Goal: Task Accomplishment & Management: Manage account settings

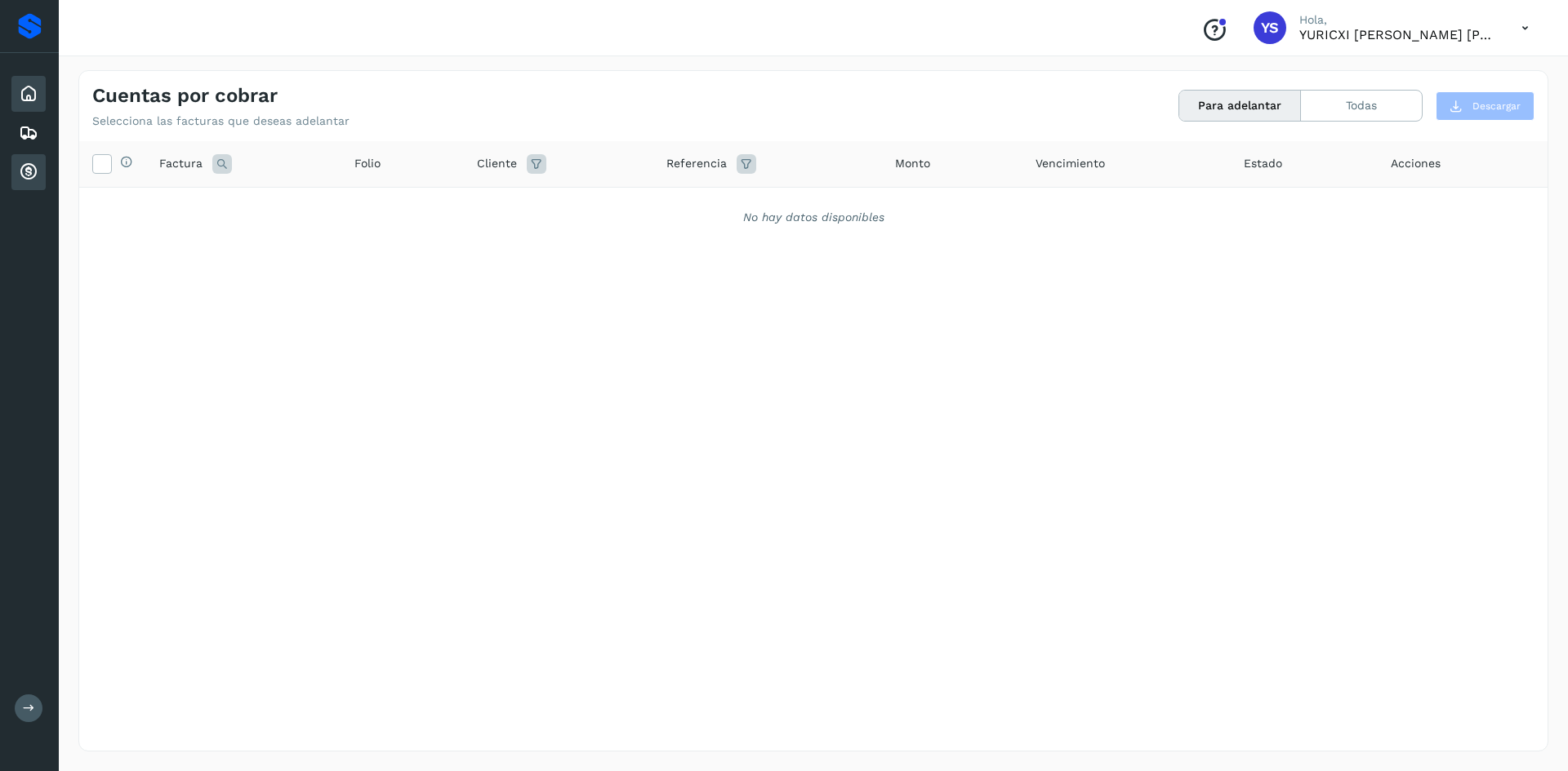
click at [33, 103] on icon at bounding box center [29, 94] width 20 height 20
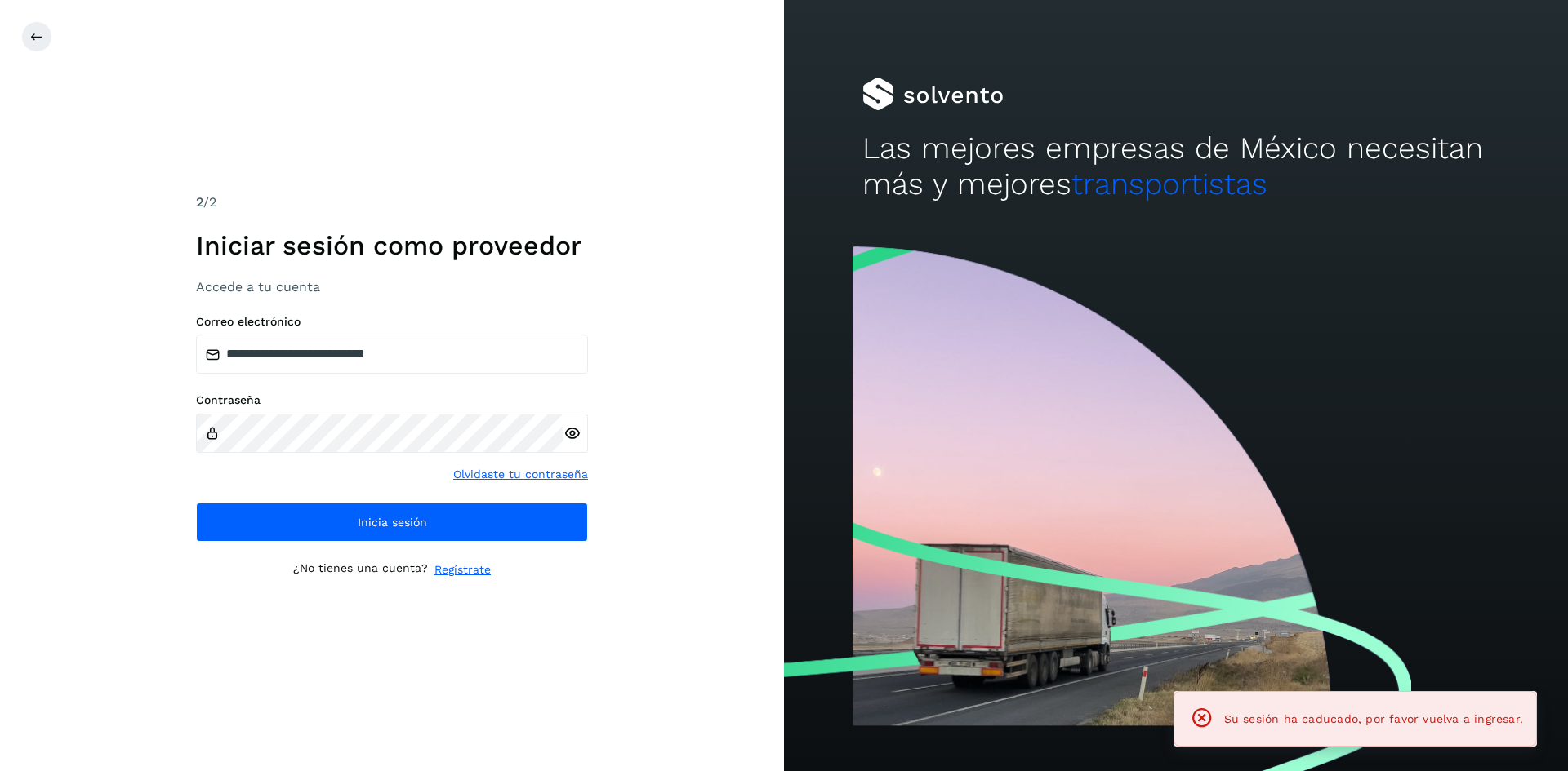
click at [39, 170] on div "**********" at bounding box center [392, 385] width 784 height 771
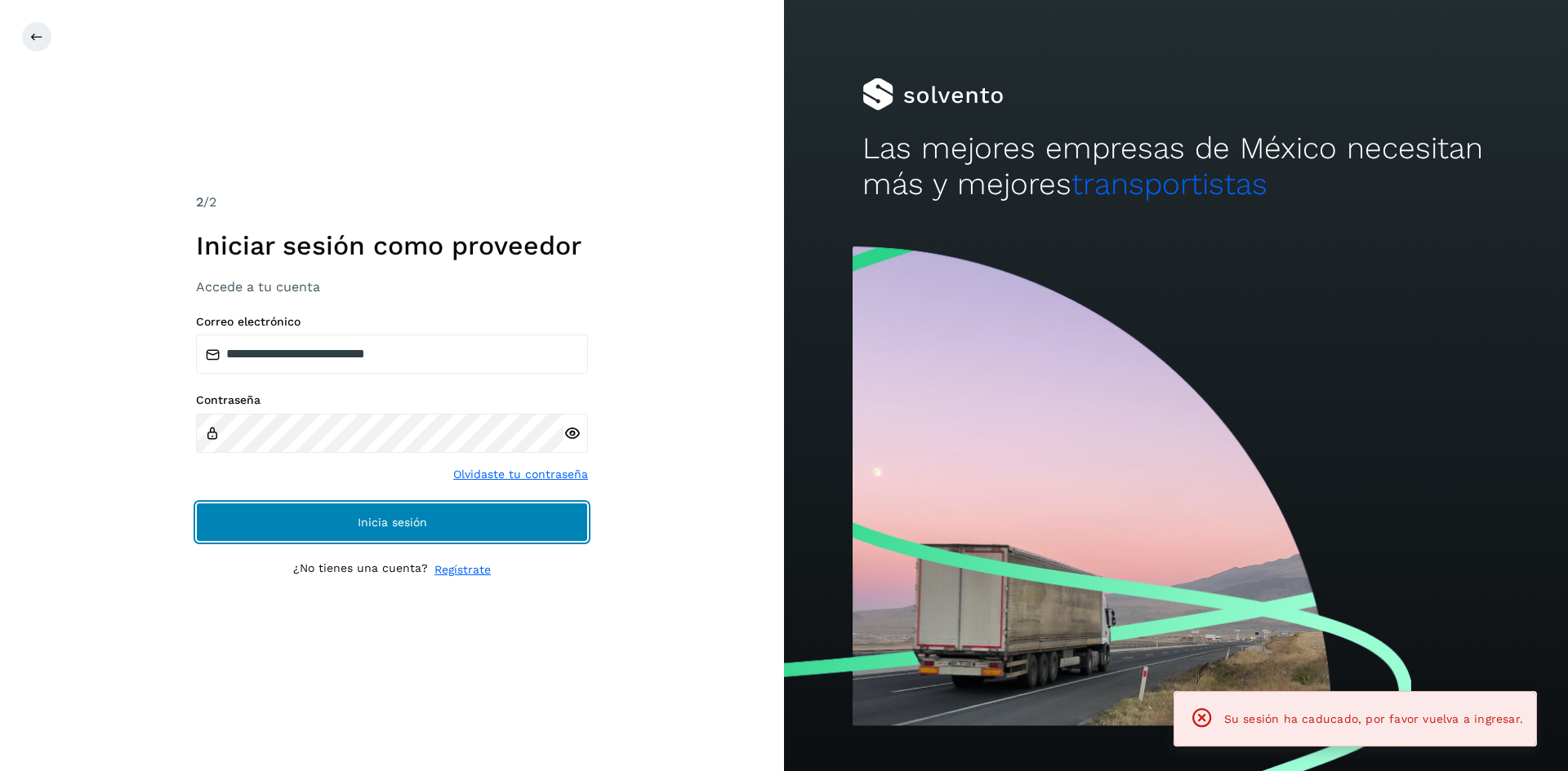
click at [407, 527] on span "Inicia sesión" at bounding box center [392, 522] width 69 height 12
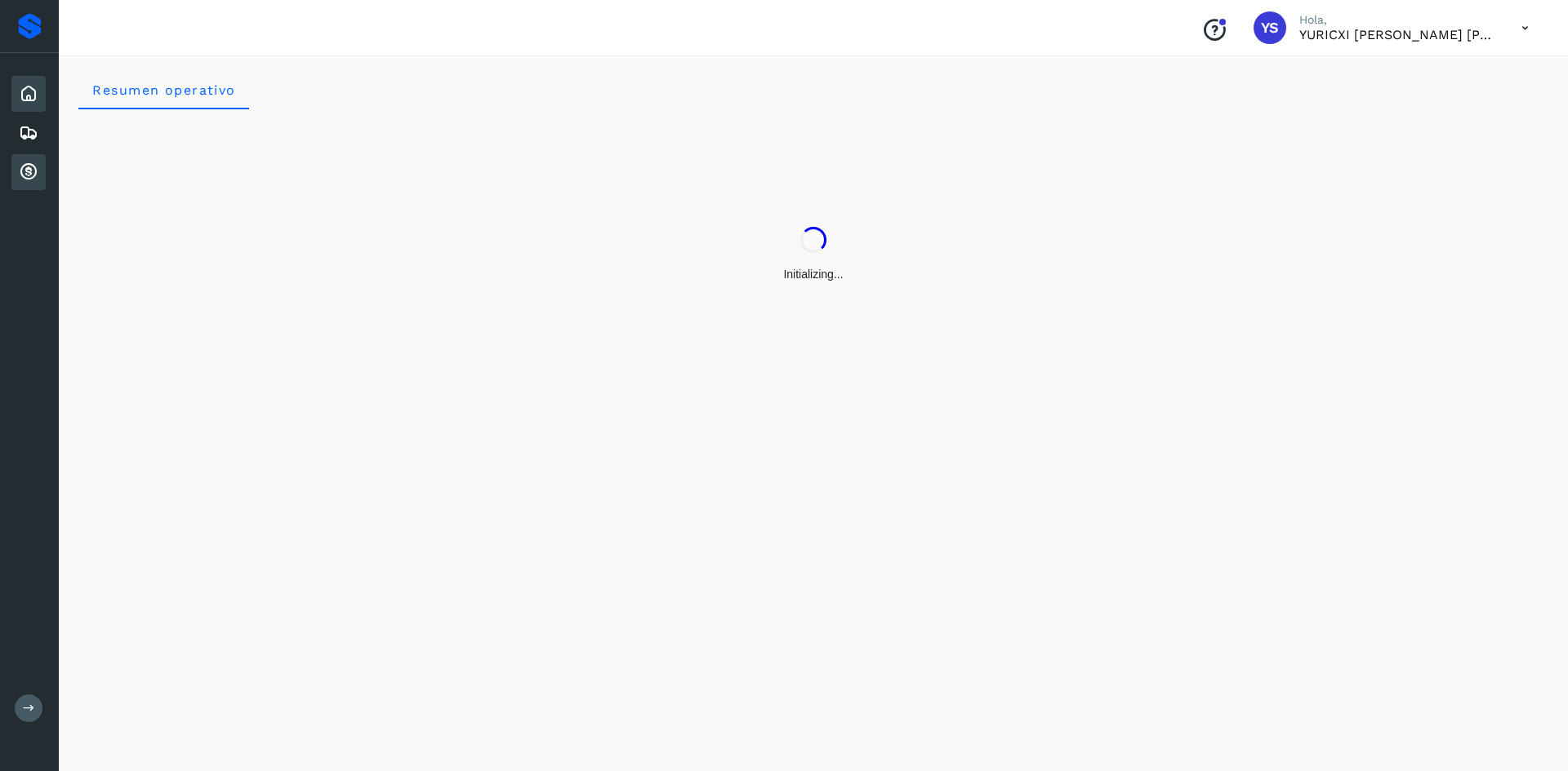
click at [27, 170] on icon at bounding box center [29, 172] width 20 height 20
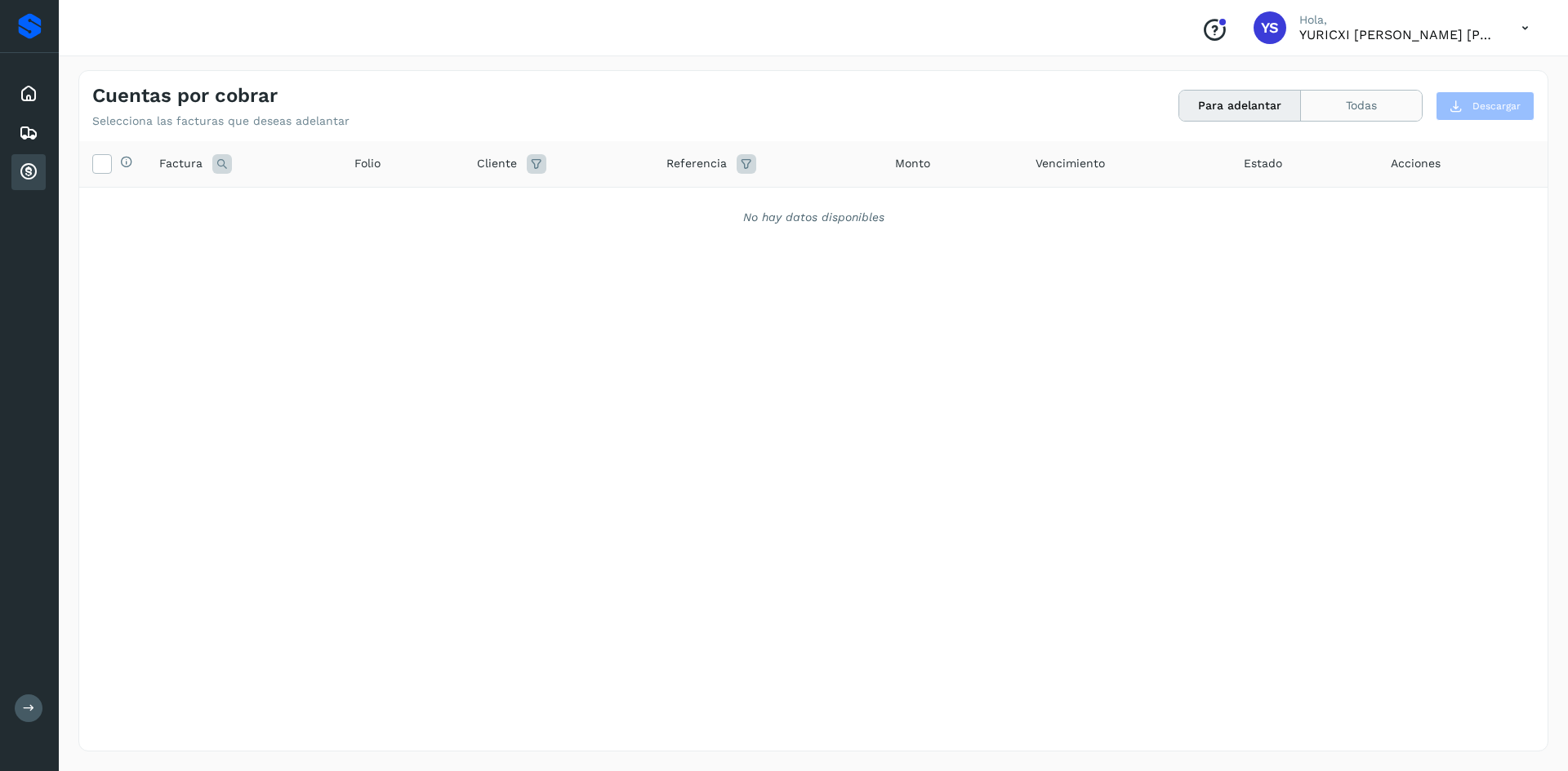
click at [1348, 112] on button "Todas" at bounding box center [1361, 106] width 121 height 30
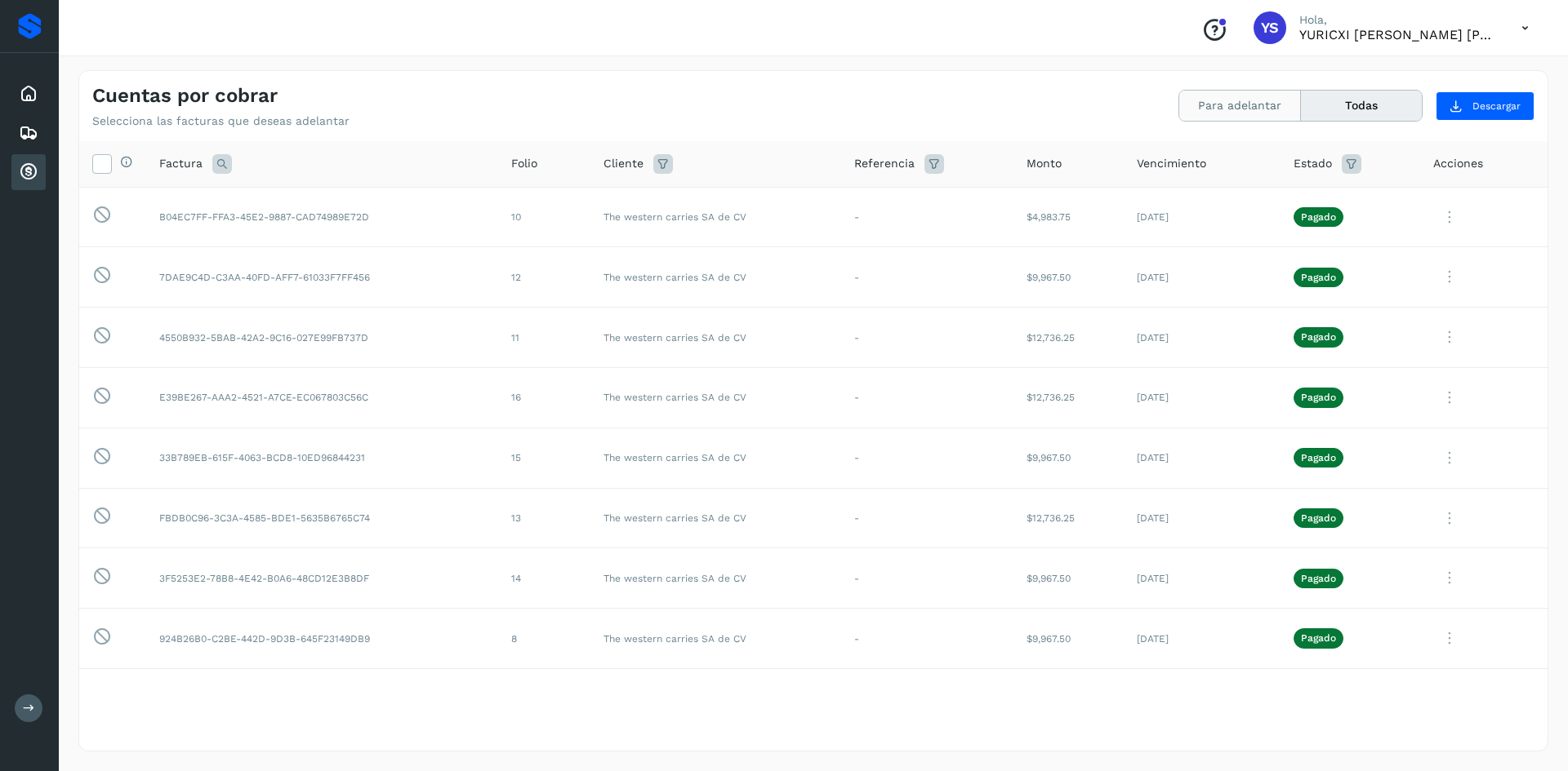
click at [1255, 113] on button "Para adelantar" at bounding box center [1240, 106] width 122 height 30
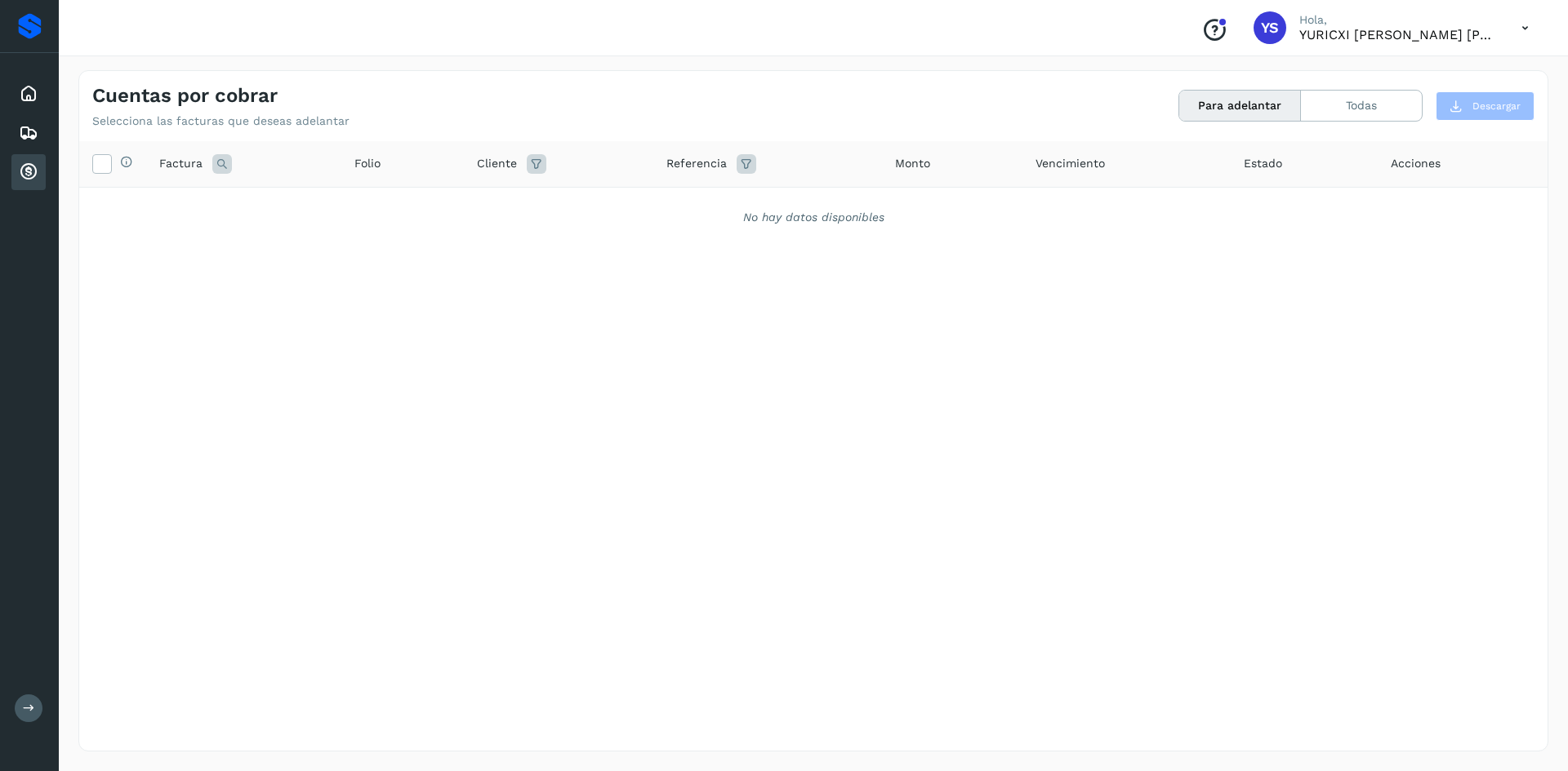
click at [642, 271] on div "Selecciona todas las facturas disponibles para adelanto Factura Folio Cliente R…" at bounding box center [813, 413] width 1468 height 543
click at [32, 137] on icon at bounding box center [29, 133] width 20 height 20
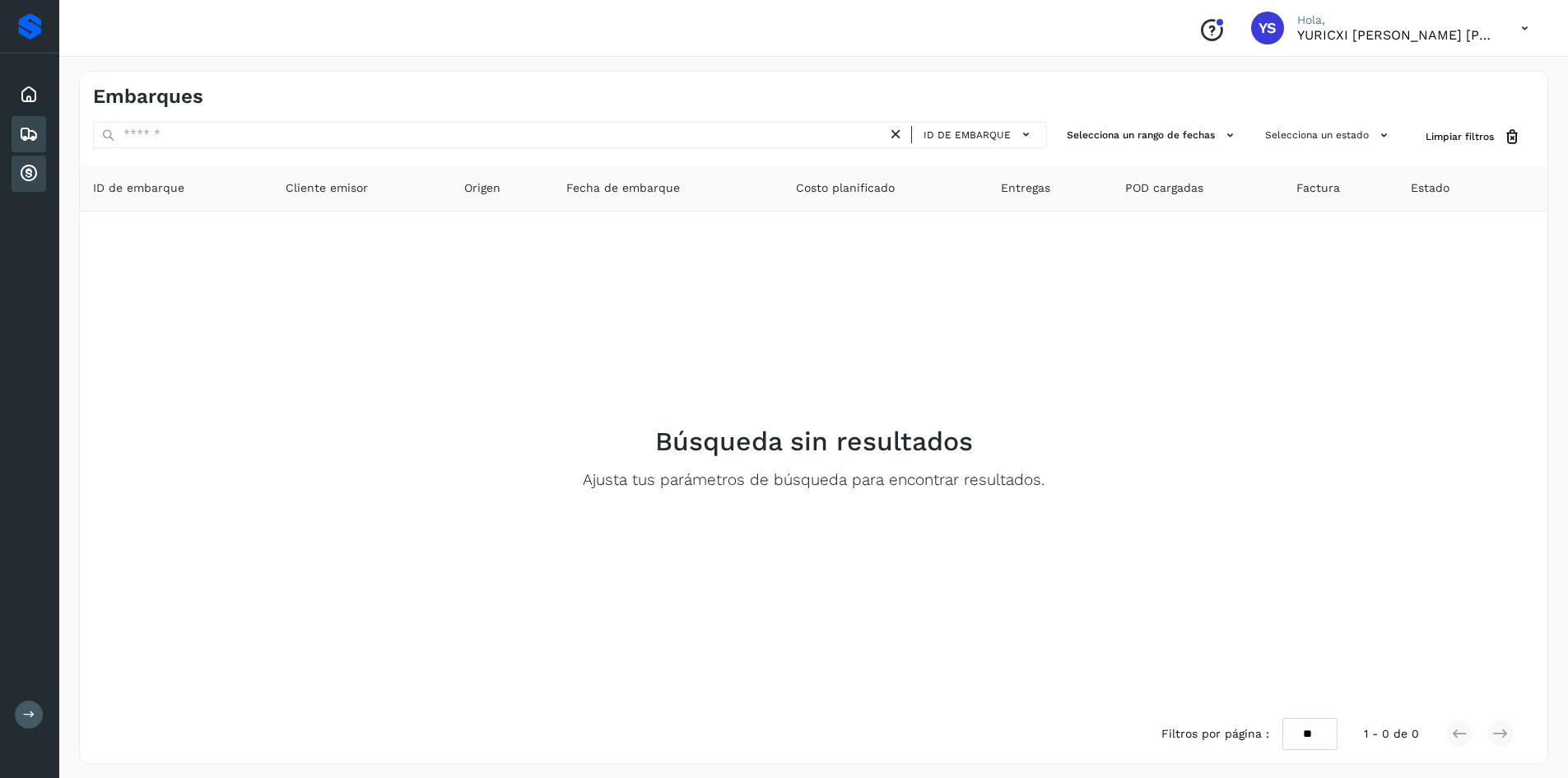
click at [33, 170] on icon at bounding box center [29, 173] width 20 height 20
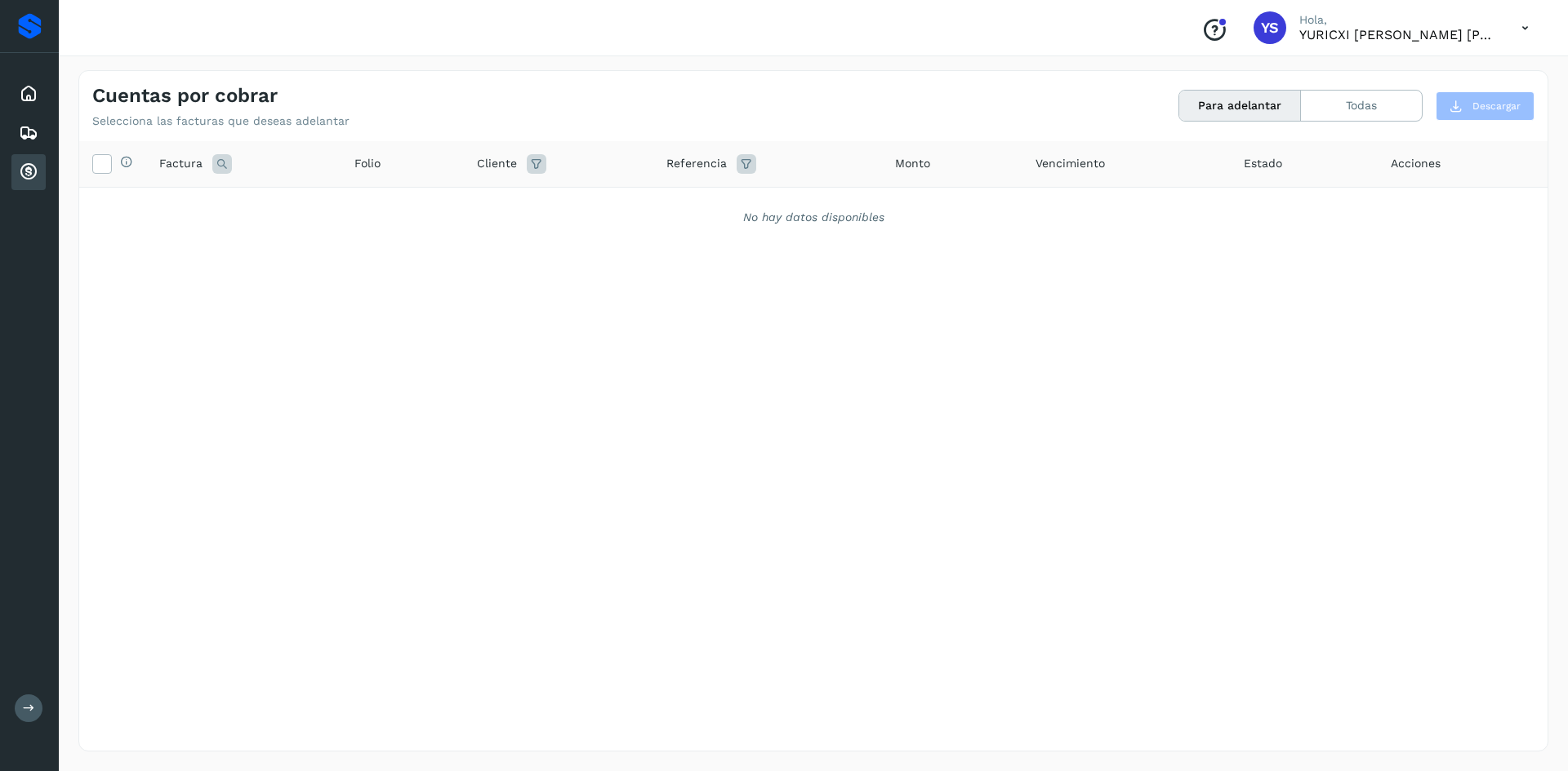
click at [741, 514] on div "Selecciona todas las facturas disponibles para adelanto Factura Folio Cliente R…" at bounding box center [813, 413] width 1468 height 543
